Goal: Find specific page/section: Find specific page/section

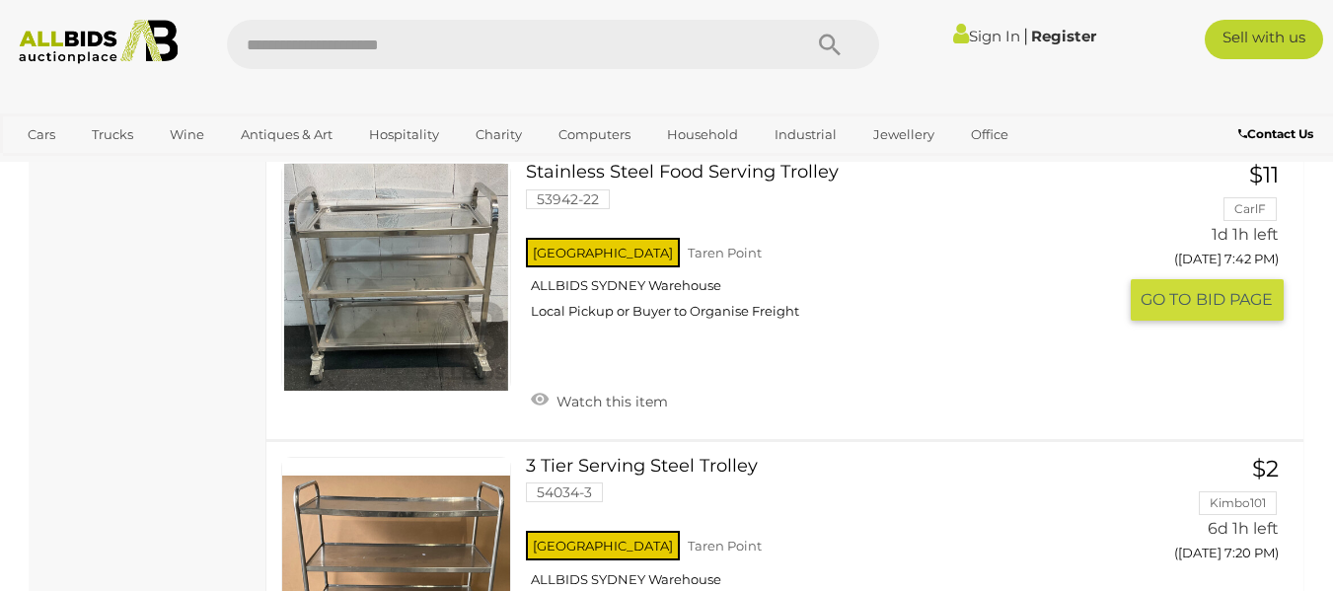
scroll to position [7106, 0]
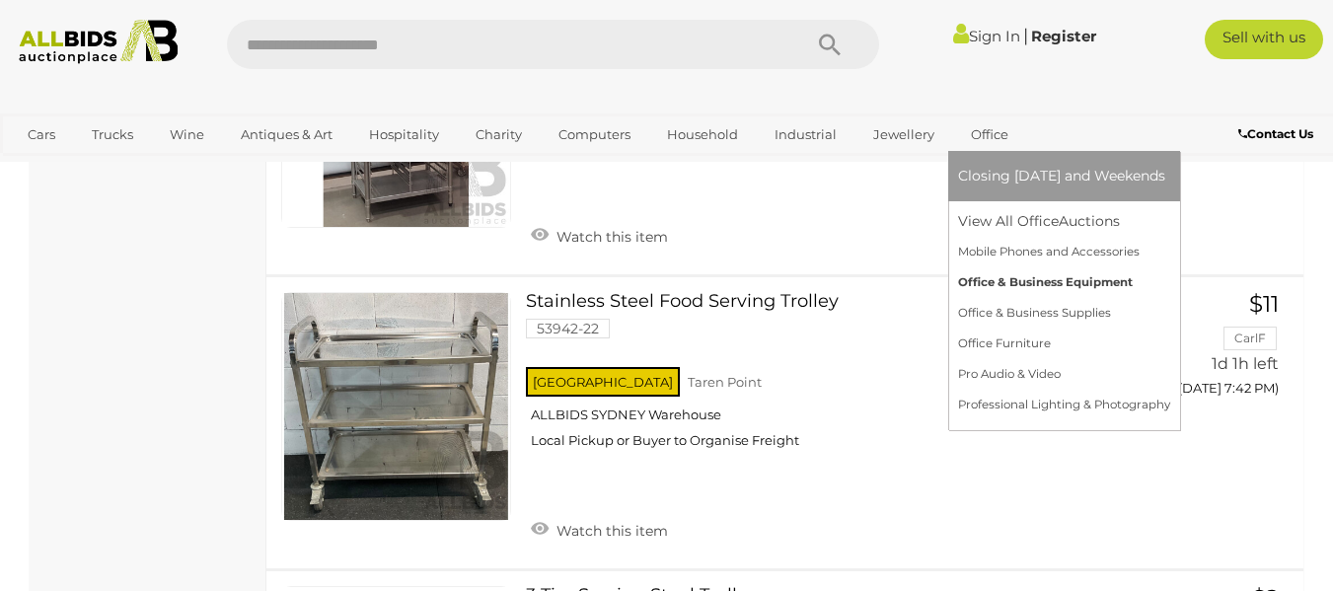
click at [998, 279] on link "Office & Business Equipment" at bounding box center [1064, 282] width 212 height 31
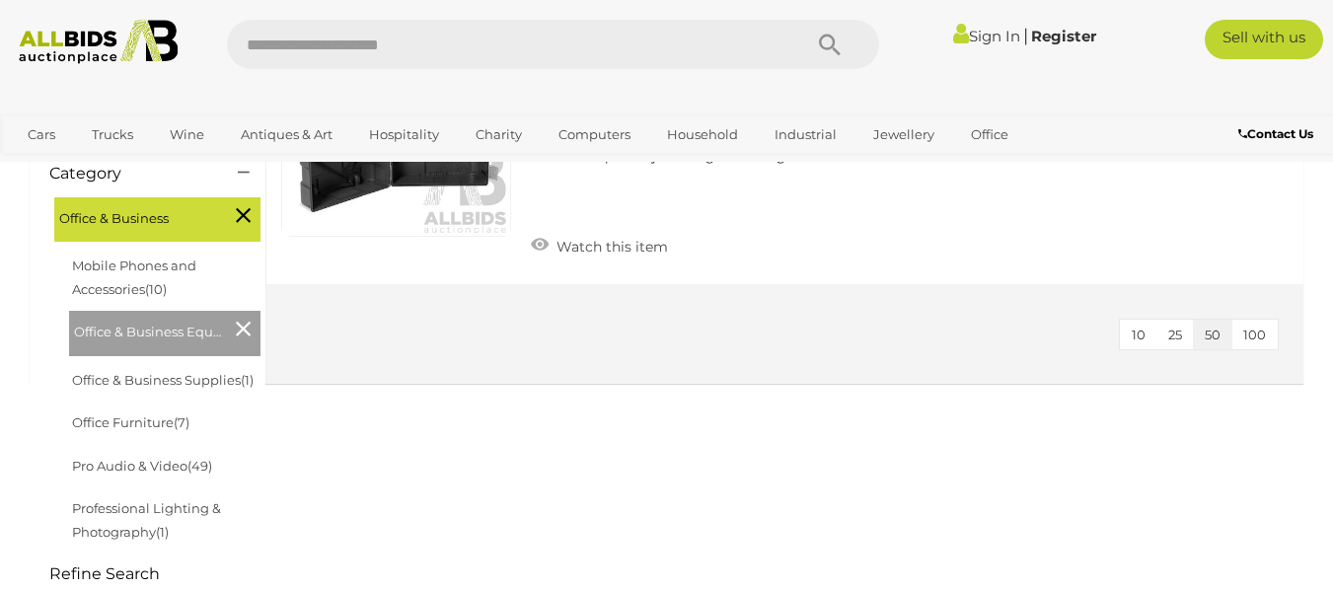
scroll to position [296, 0]
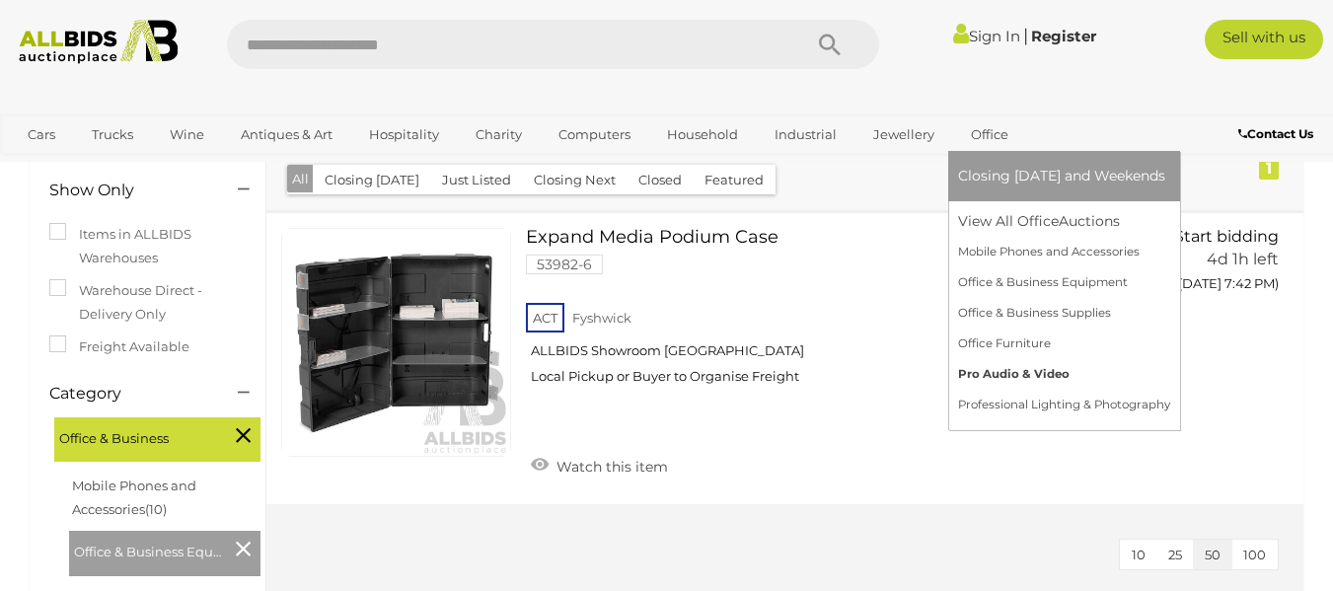
click at [995, 373] on link "Pro Audio & Video" at bounding box center [1064, 374] width 212 height 31
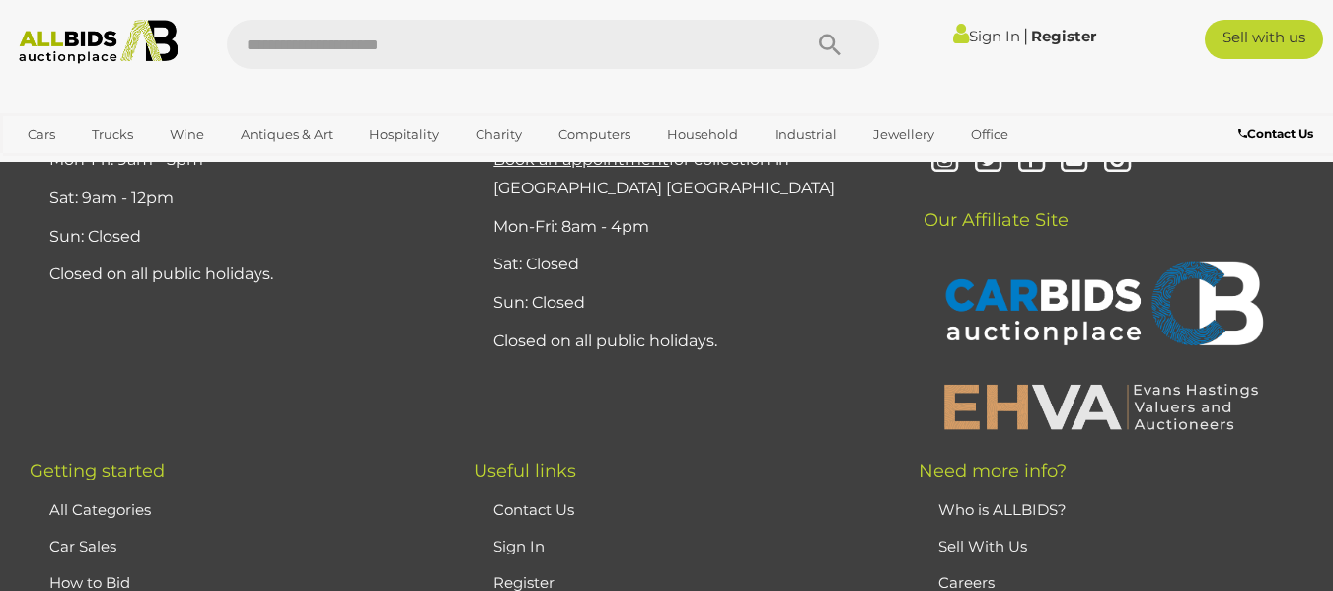
scroll to position [15100, 0]
